Goal: Check status: Check status

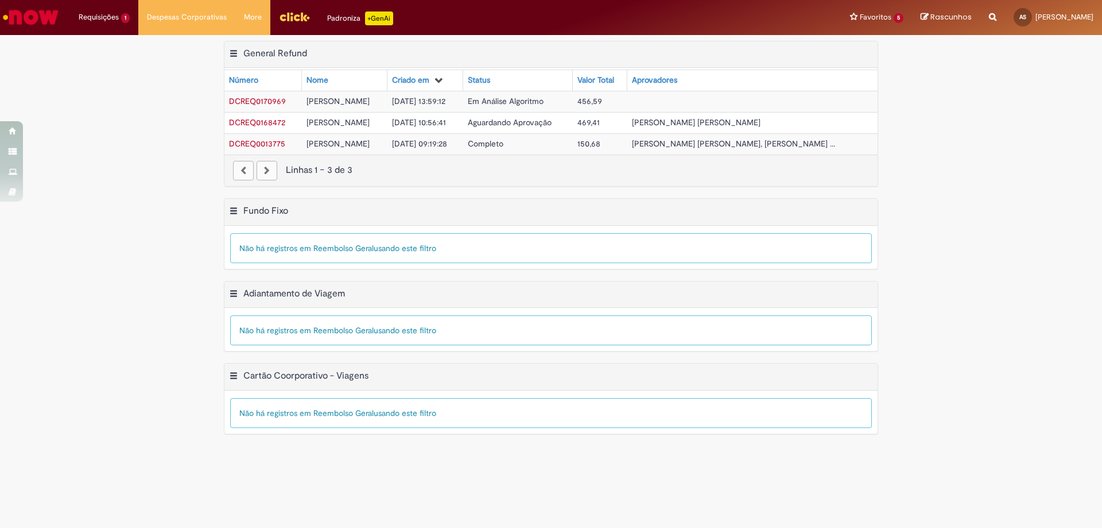
click at [387, 97] on td "Aparecida [PERSON_NAME]" at bounding box center [344, 101] width 85 height 21
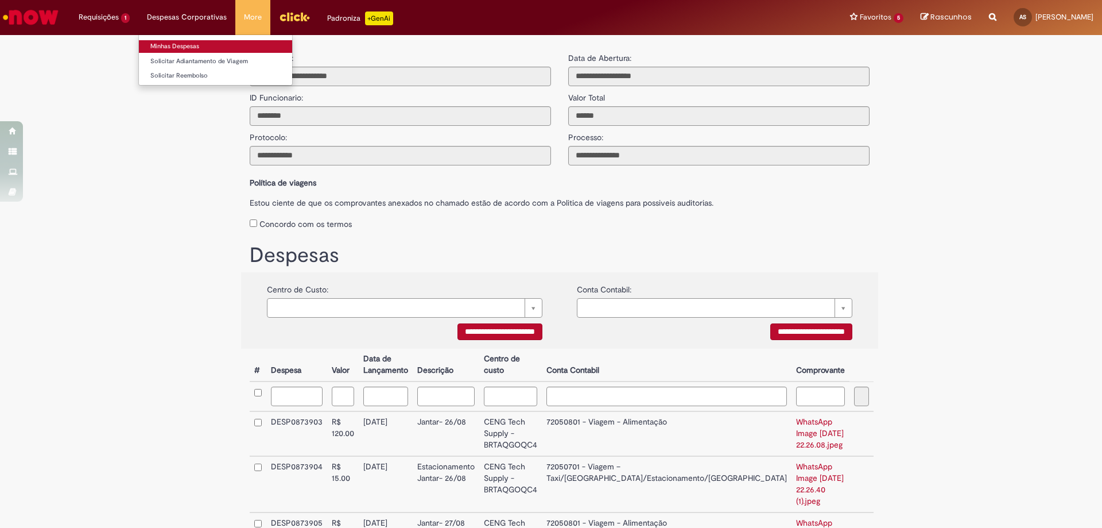
click at [189, 43] on link "Minhas Despesas" at bounding box center [215, 46] width 153 height 13
